Goal: Check status: Check status

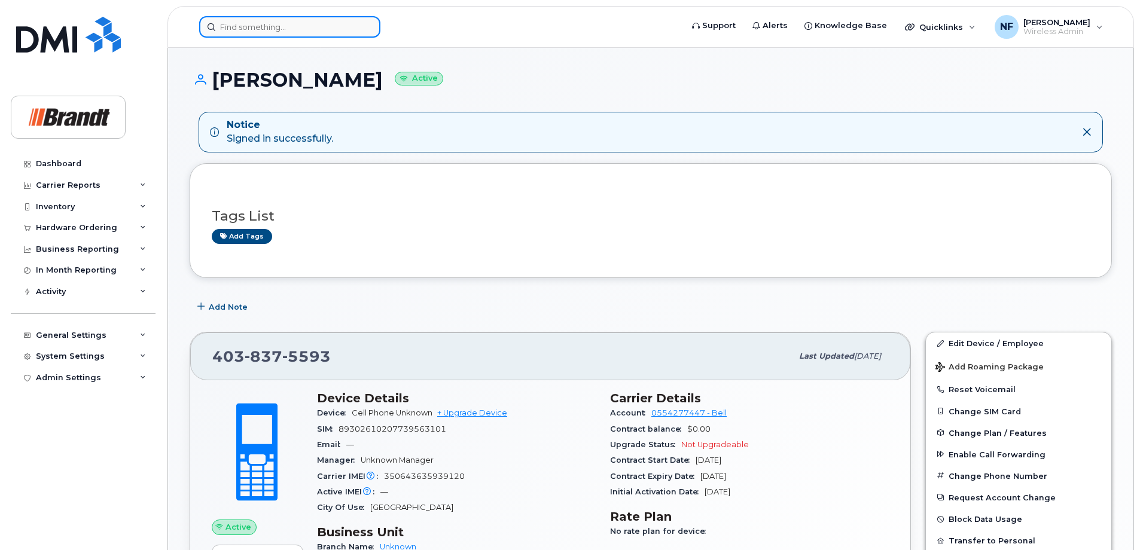
click at [298, 33] on input at bounding box center [289, 27] width 181 height 22
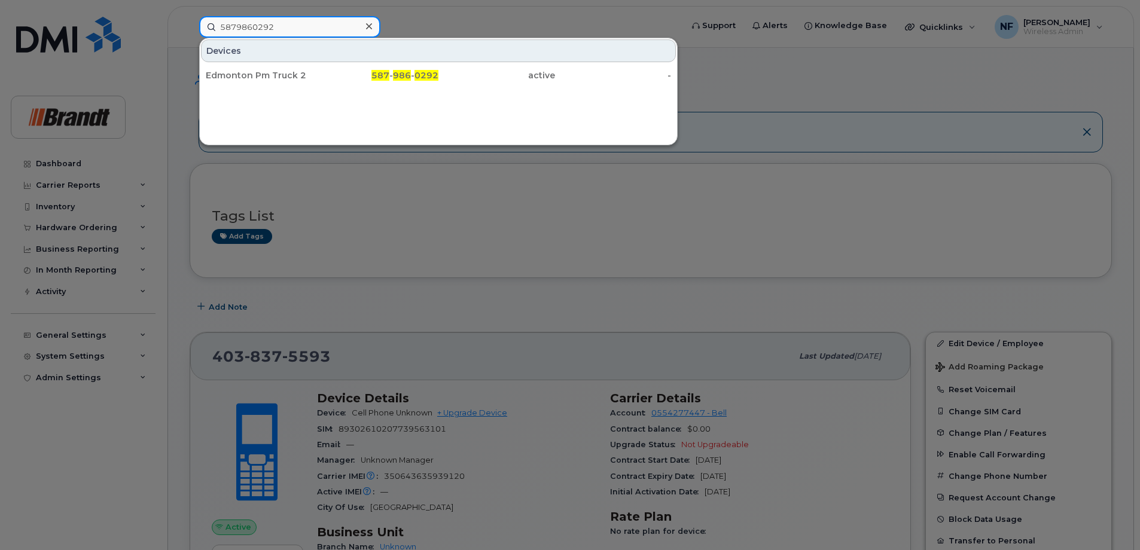
type input "5879860292"
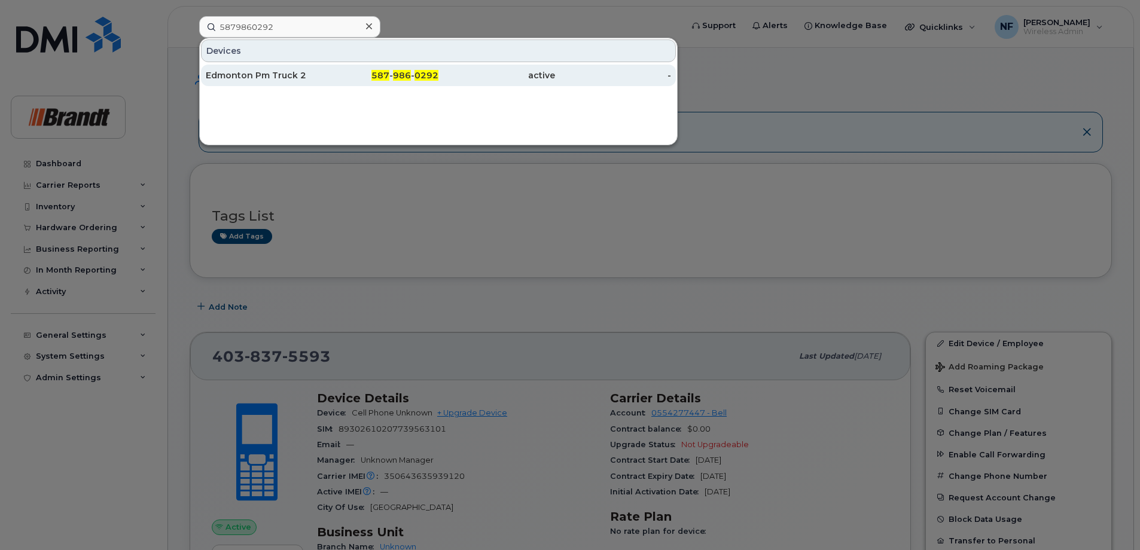
drag, startPoint x: 319, startPoint y: 63, endPoint x: 323, endPoint y: 76, distance: 13.2
click at [319, 63] on div "Edmonton Pm Truck 2 587 - 986 - 0292 active -" at bounding box center [438, 75] width 477 height 24
click at [323, 76] on div "587 - 986 - 0292" at bounding box center [380, 75] width 117 height 12
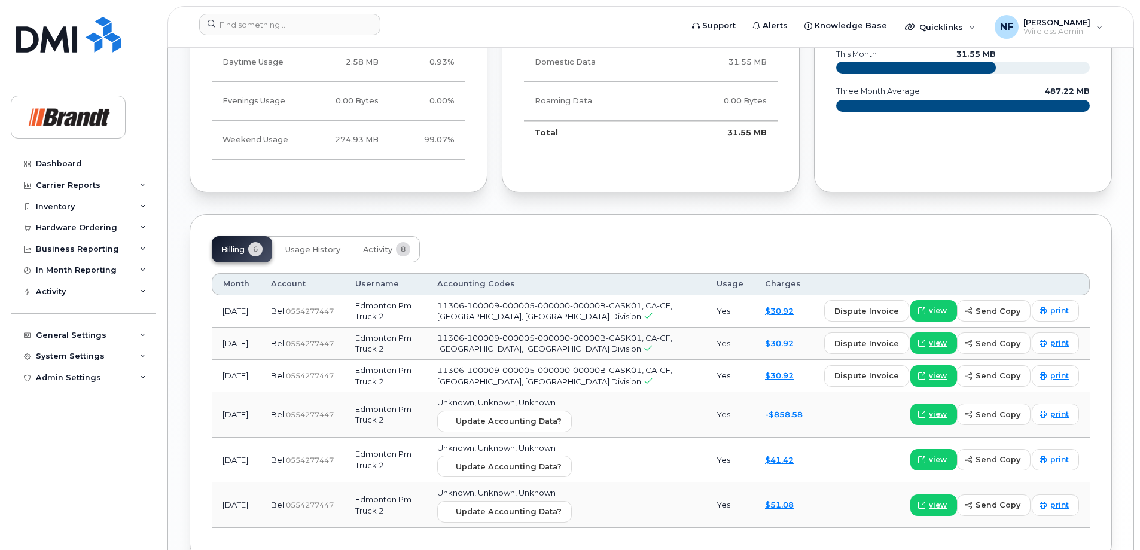
scroll to position [788, 0]
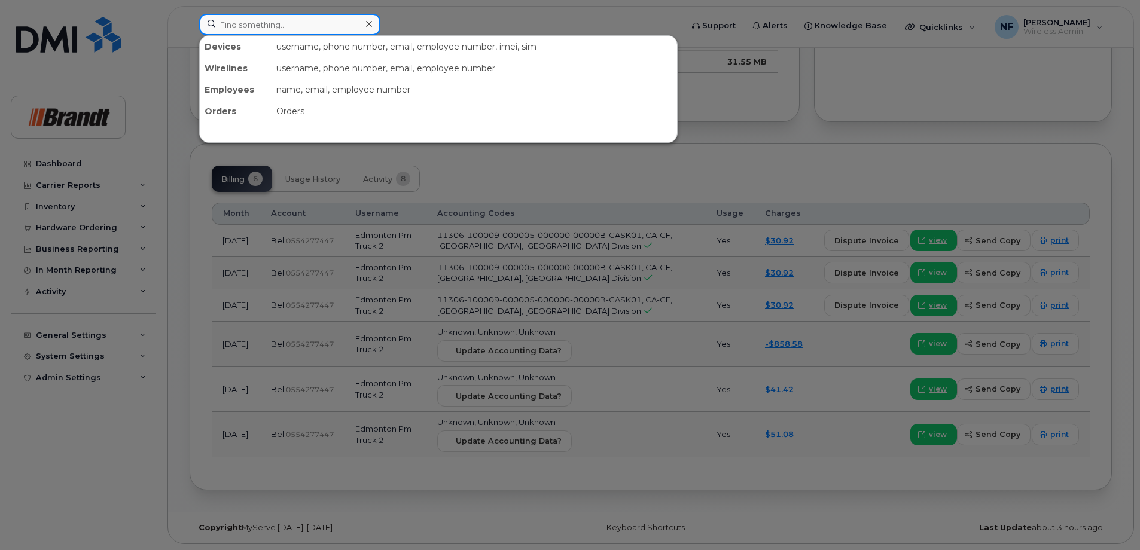
click at [315, 23] on input at bounding box center [289, 25] width 181 height 22
paste input "[PHONE_NUMBER]"
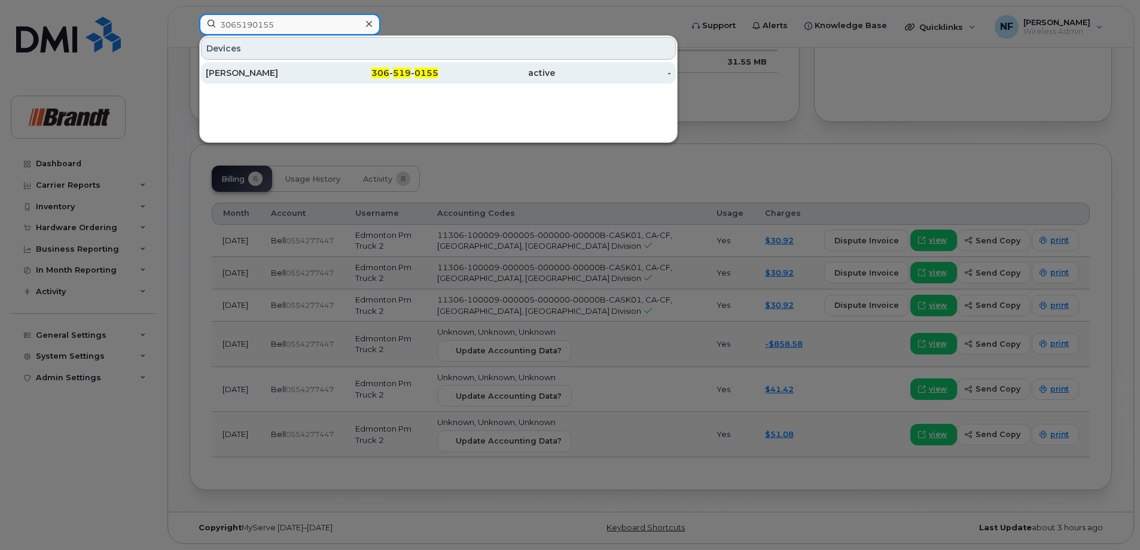
type input "3065190155"
click at [353, 69] on div "306 - 519 - 0155" at bounding box center [380, 73] width 117 height 12
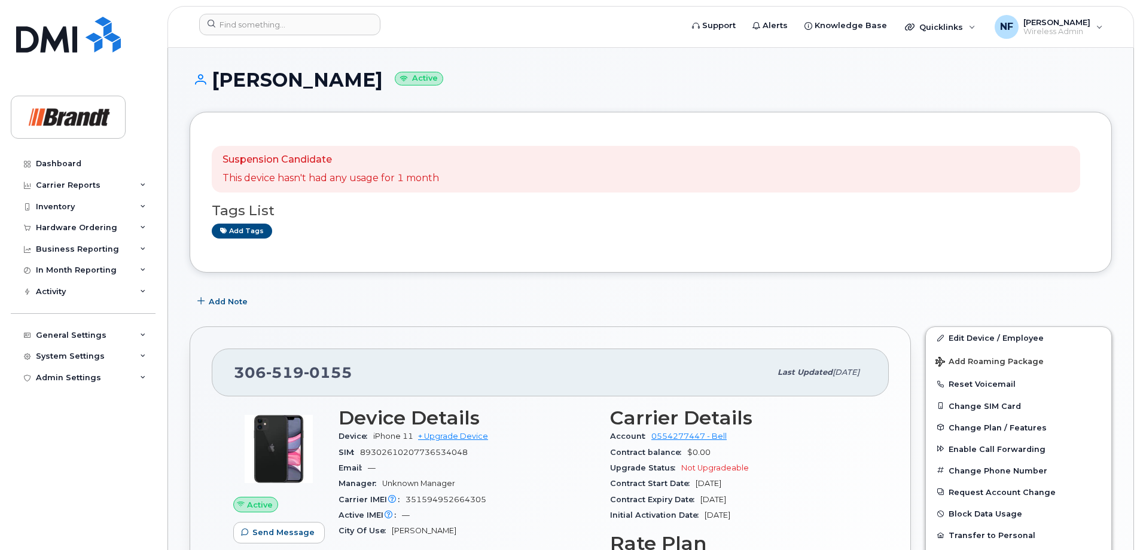
click at [322, 376] on span "0155" at bounding box center [328, 373] width 48 height 18
copy span "[PHONE_NUMBER]"
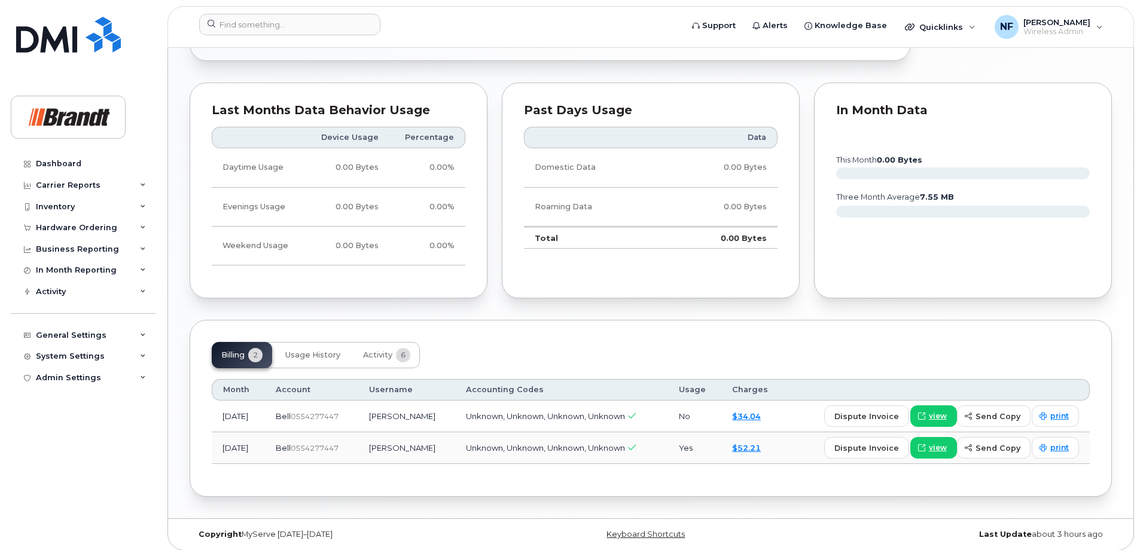
scroll to position [664, 0]
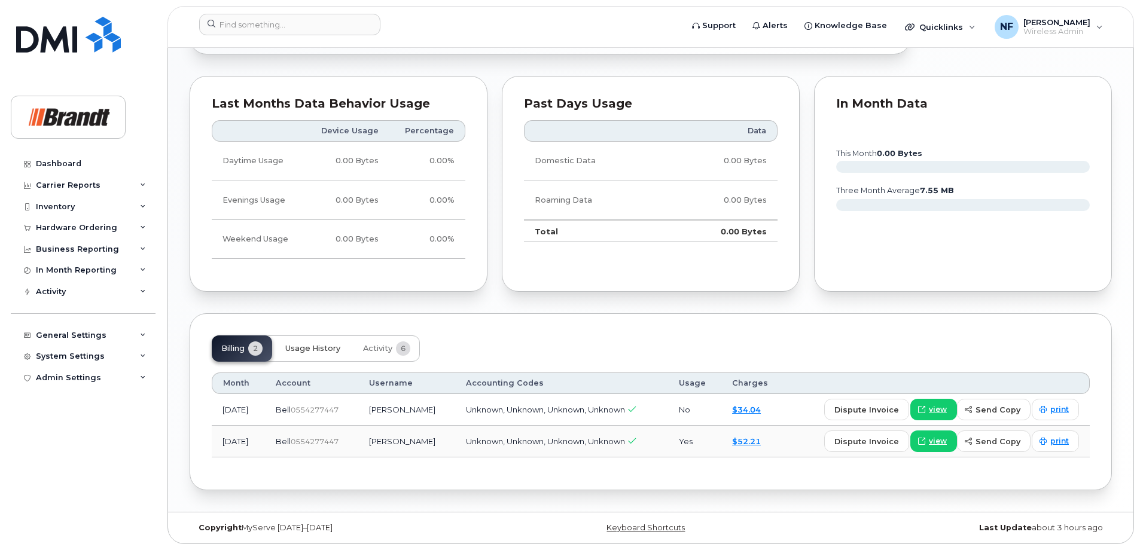
click at [341, 341] on button "Usage History" at bounding box center [313, 348] width 74 height 26
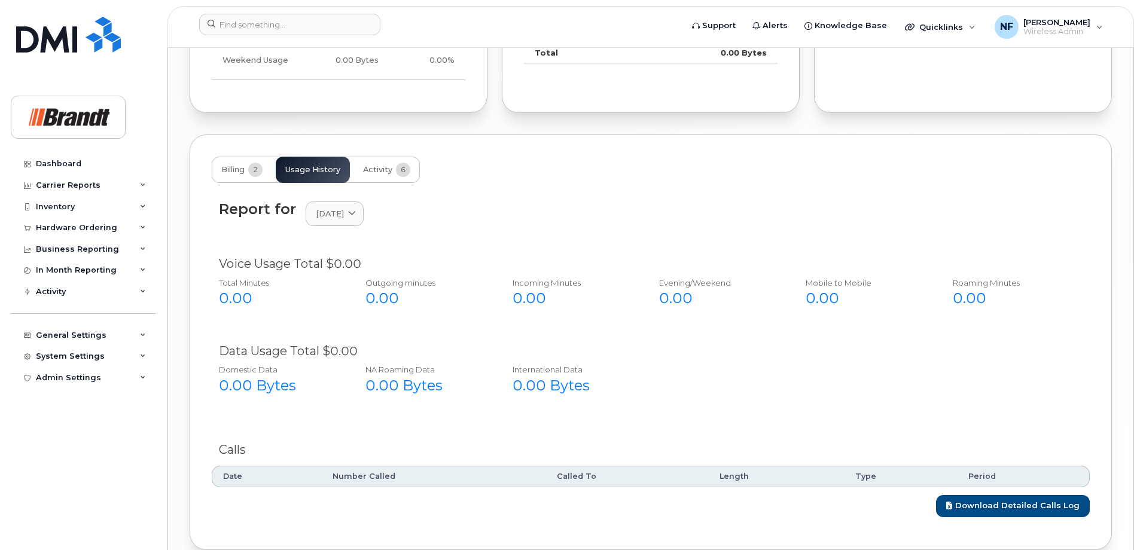
scroll to position [903, 0]
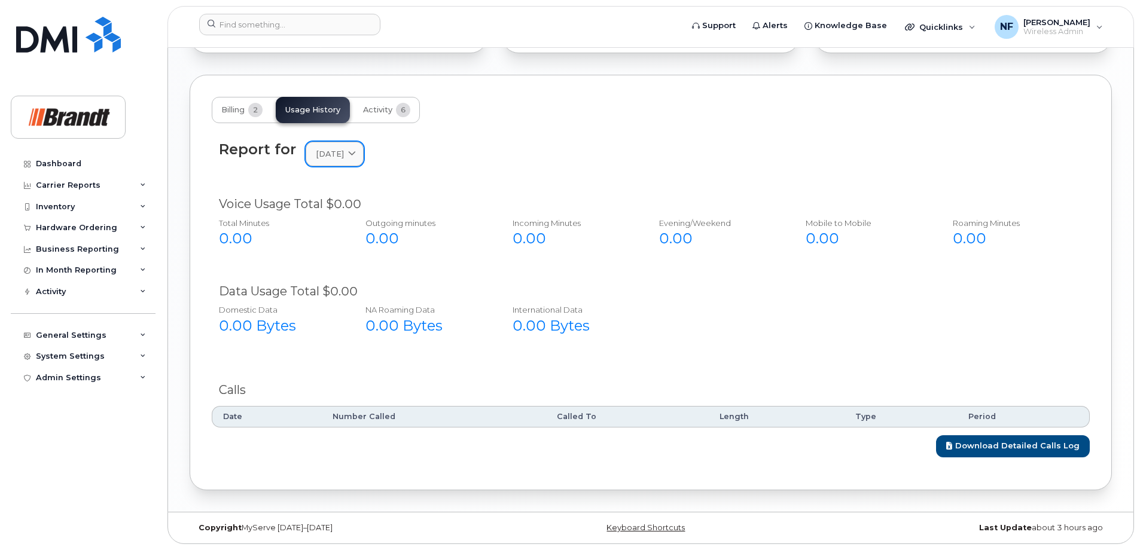
click at [325, 149] on span "August 2025" at bounding box center [330, 153] width 28 height 11
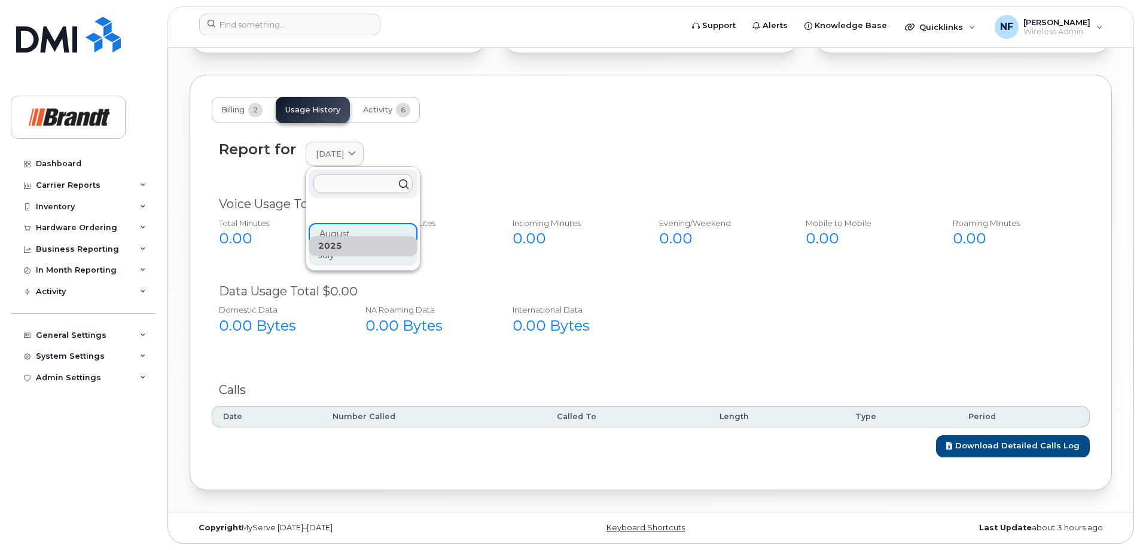
click at [339, 259] on div "July" at bounding box center [363, 256] width 109 height 20
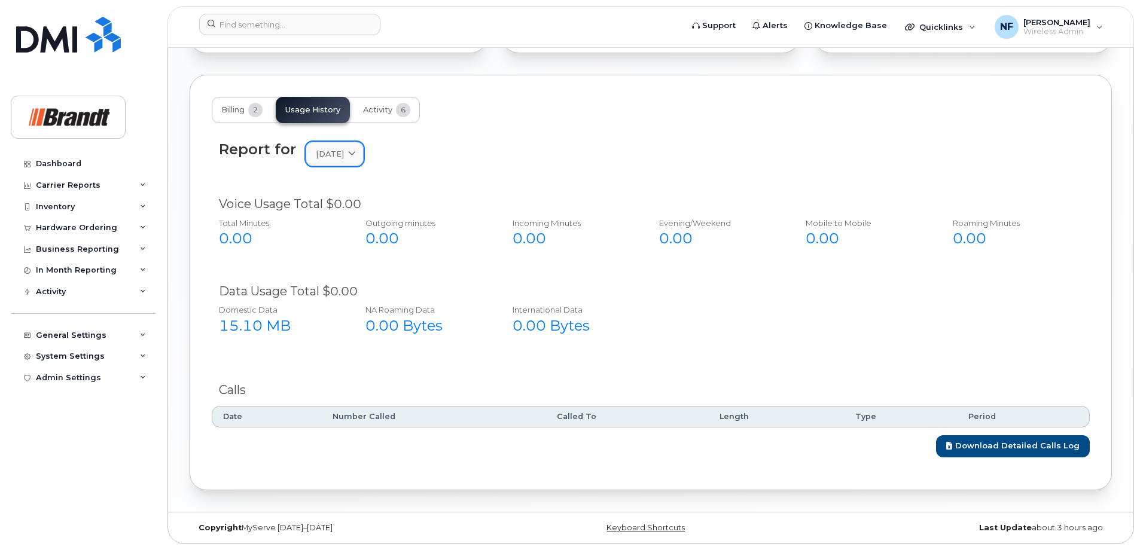
click at [344, 150] on span "July 2025" at bounding box center [330, 153] width 28 height 11
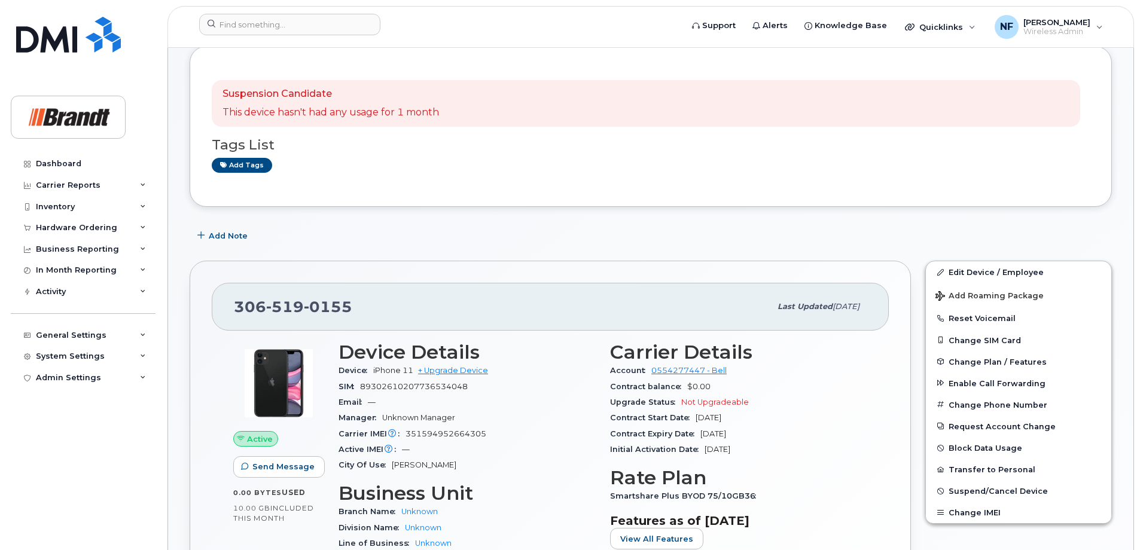
scroll to position [0, 0]
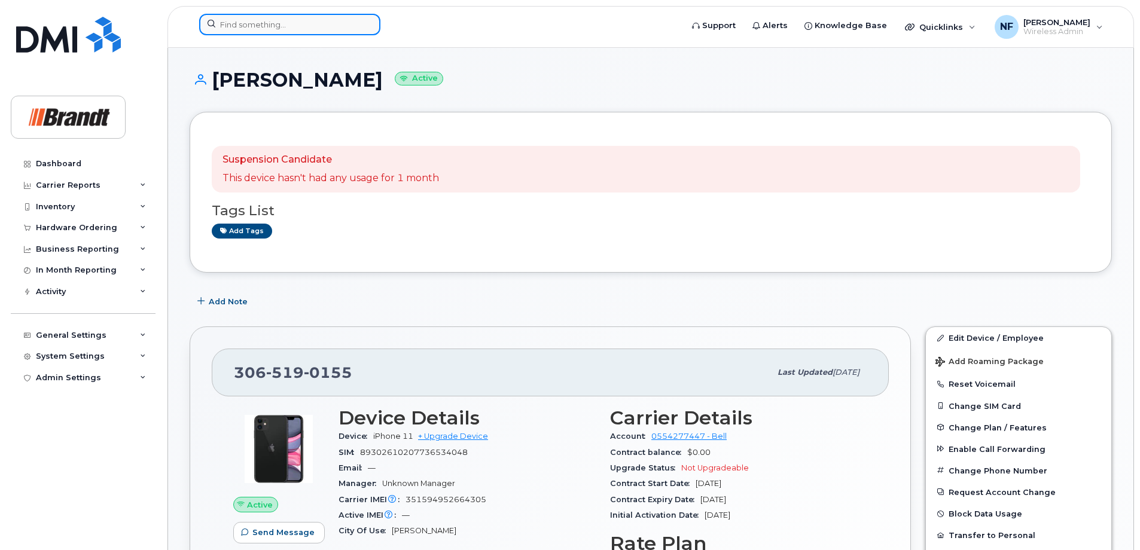
click at [277, 33] on input at bounding box center [289, 25] width 181 height 22
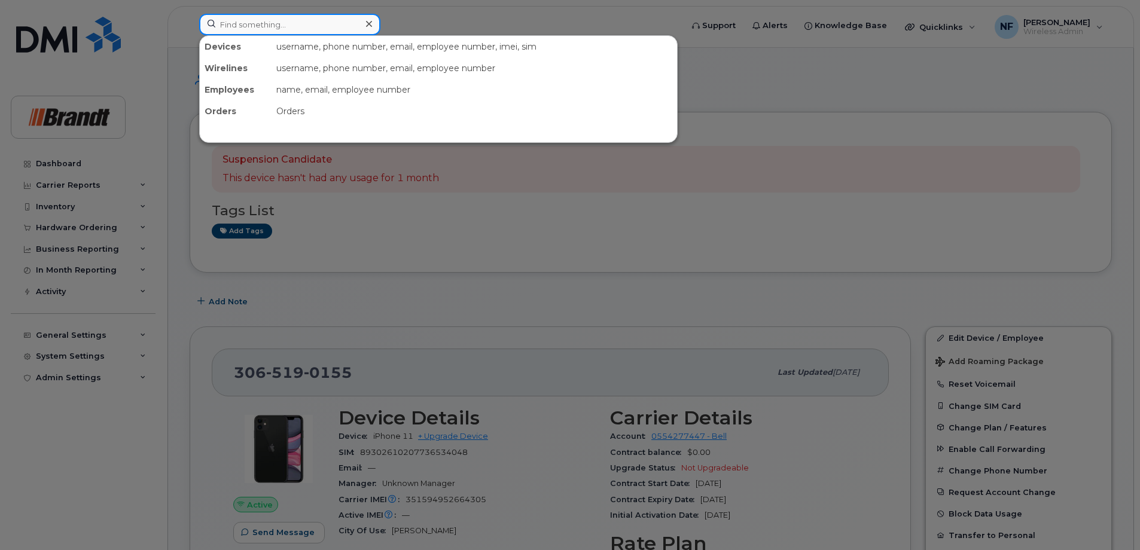
paste input "587-986-0292"
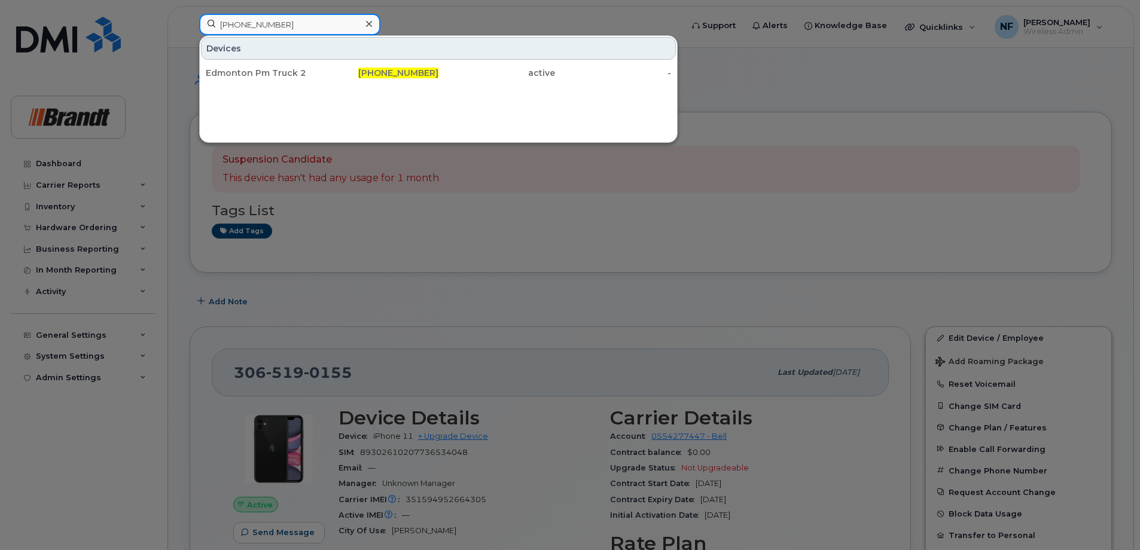
type input "587-986-0292"
